Goal: Download file/media

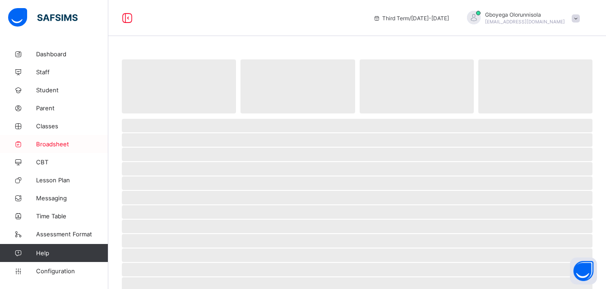
click at [49, 143] on span "Broadsheet" at bounding box center [72, 144] width 72 height 7
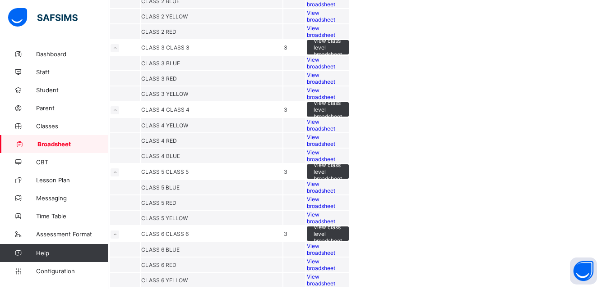
scroll to position [589, 0]
click at [335, 163] on span "View broadsheet" at bounding box center [321, 156] width 28 height 14
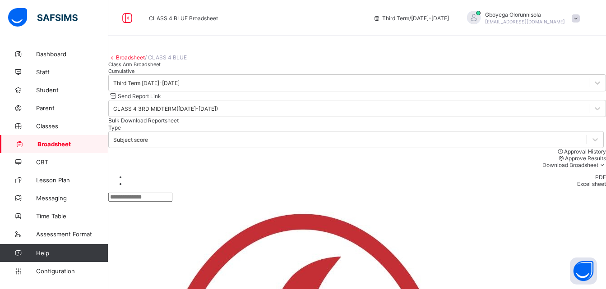
click at [195, 74] on div "Cumulative" at bounding box center [356, 71] width 497 height 7
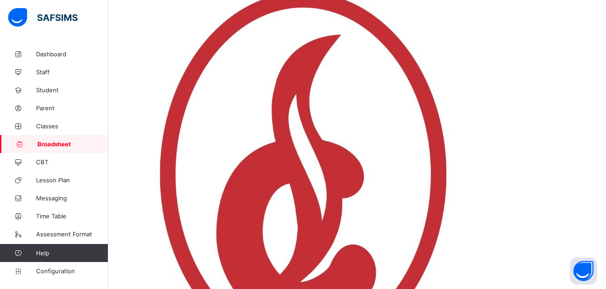
scroll to position [190, 0]
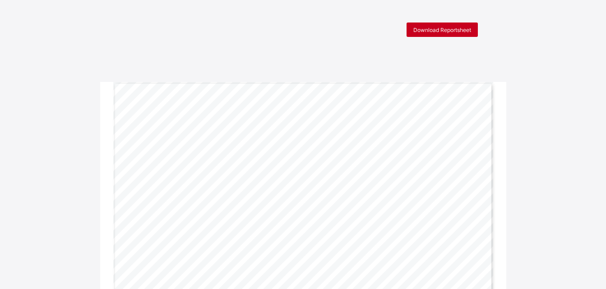
click at [440, 29] on span "Download Reportsheet" at bounding box center [442, 30] width 58 height 7
